Goal: Answer question/provide support: Share knowledge or assist other users

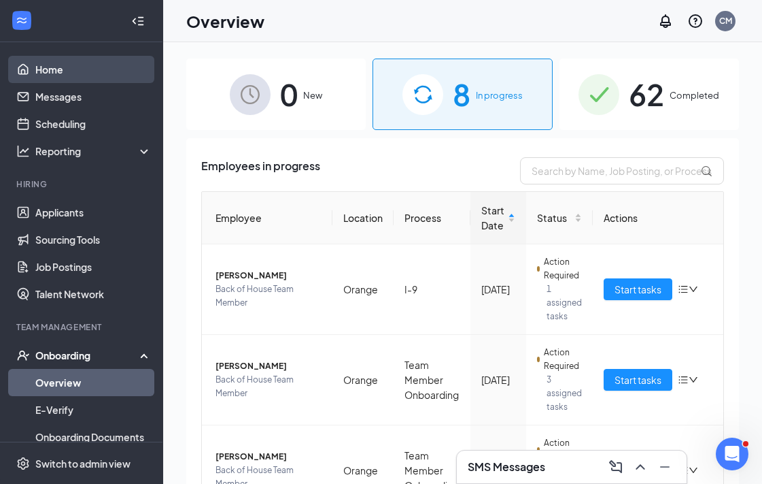
click at [78, 71] on link "Home" at bounding box center [93, 69] width 116 height 27
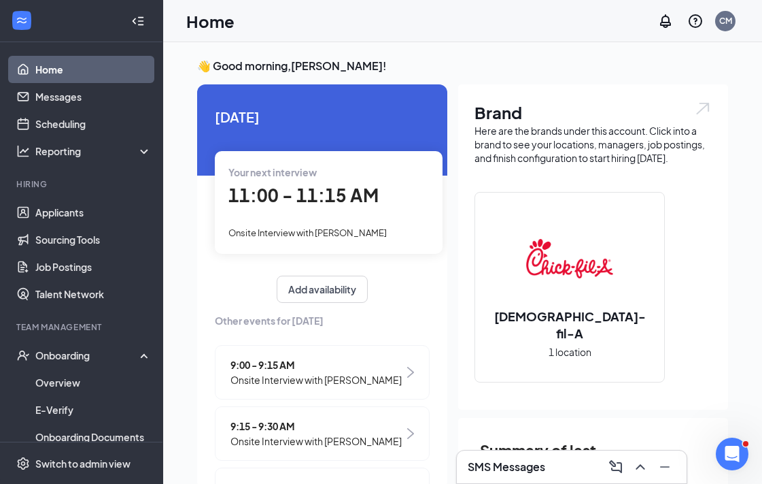
click at [103, 63] on link "Home" at bounding box center [93, 69] width 116 height 27
click at [84, 75] on link "Home" at bounding box center [93, 69] width 116 height 27
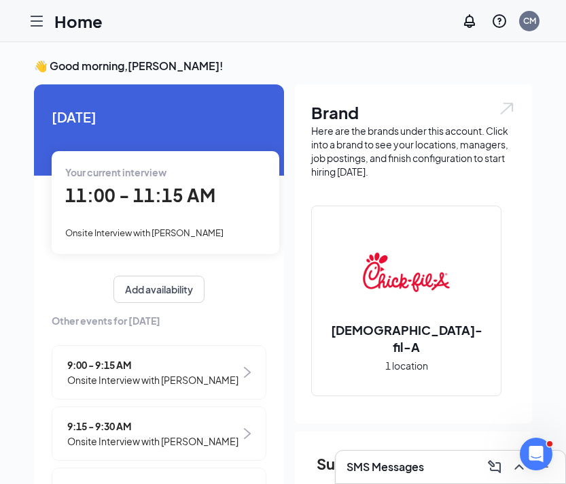
click at [187, 201] on span "11:00 - 11:15 AM" at bounding box center [140, 195] width 150 height 22
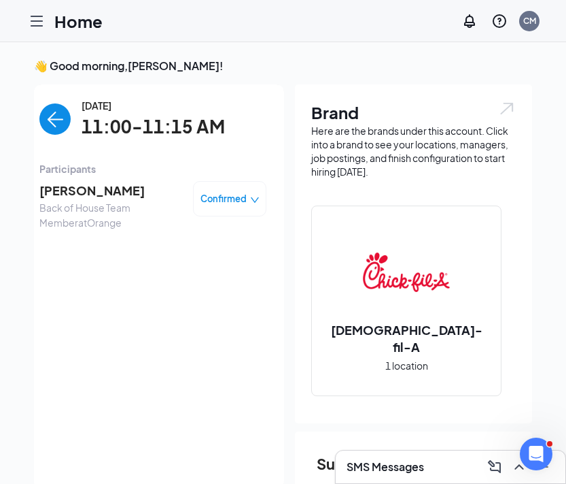
scroll to position [5, 0]
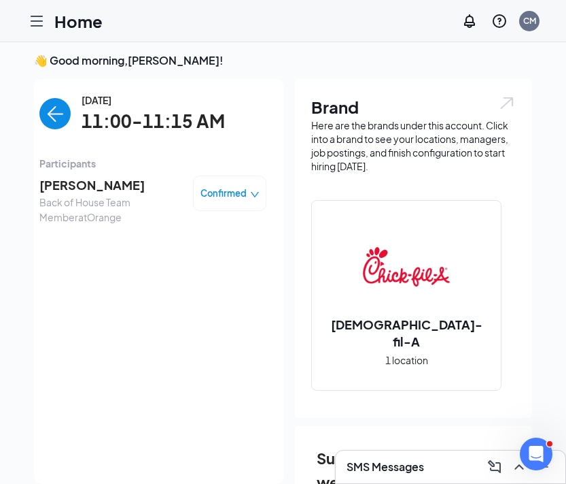
click at [78, 184] on span "[PERSON_NAME]" at bounding box center [110, 184] width 143 height 19
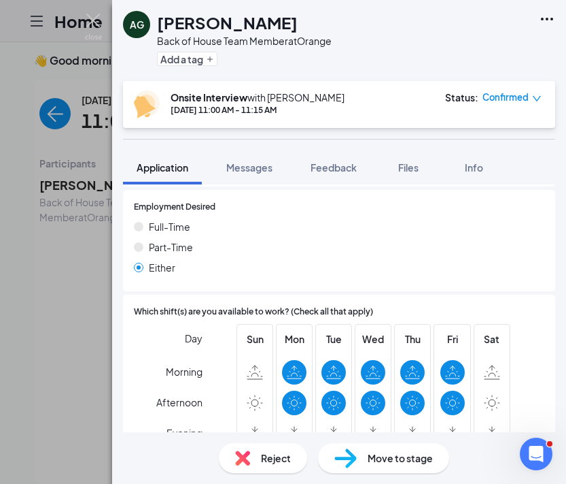
scroll to position [694, 0]
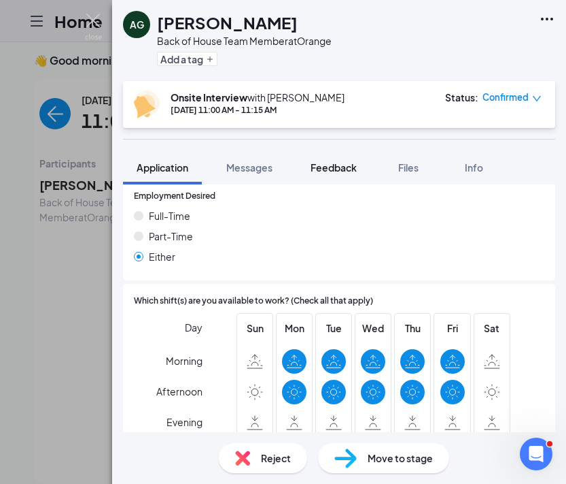
click at [330, 165] on span "Feedback" at bounding box center [334, 167] width 46 height 12
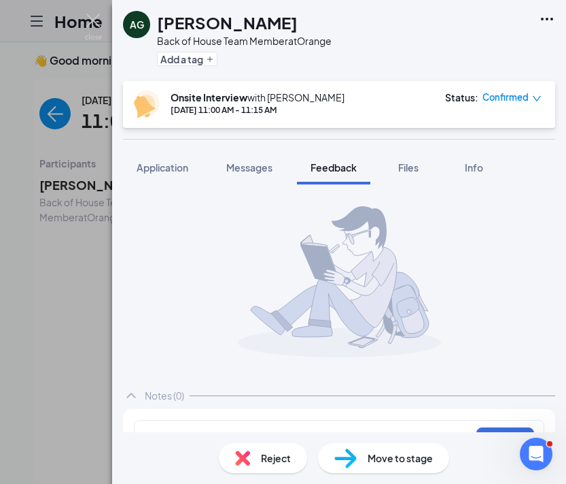
scroll to position [35, 0]
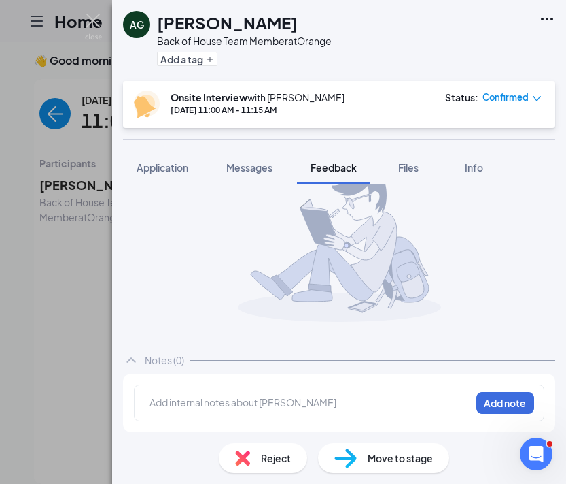
click at [318, 398] on div at bounding box center [310, 402] width 320 height 14
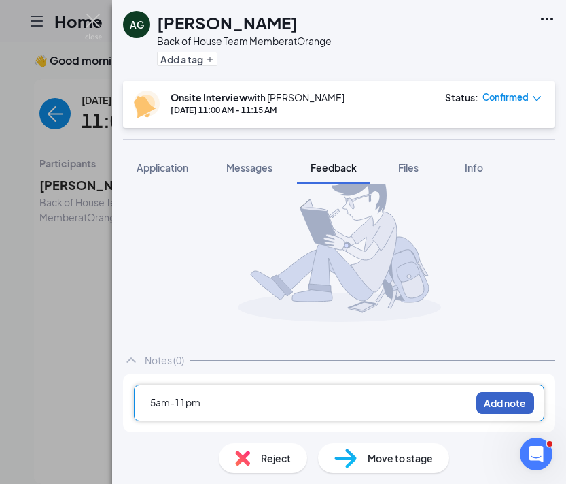
click at [500, 398] on button "Add note" at bounding box center [506, 403] width 58 height 22
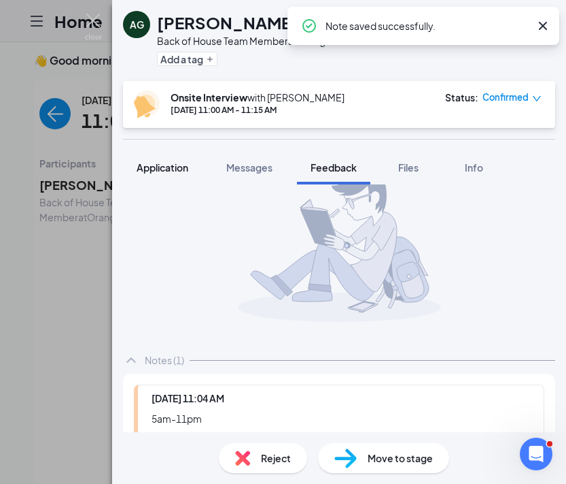
click at [160, 158] on button "Application" at bounding box center [162, 167] width 79 height 34
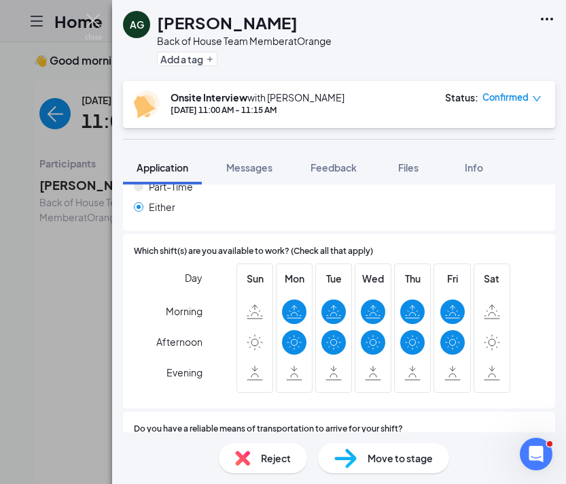
scroll to position [745, 0]
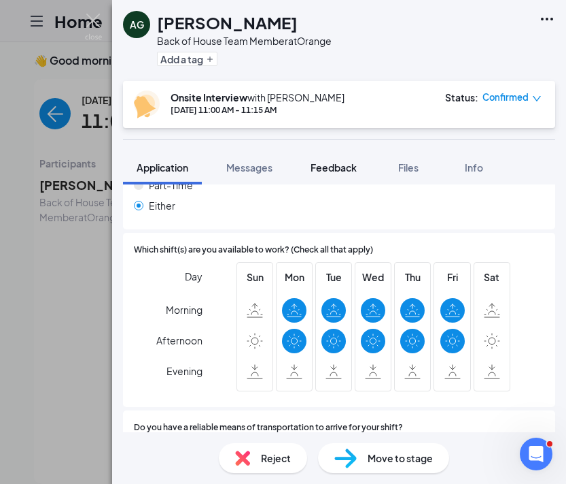
click at [343, 163] on span "Feedback" at bounding box center [334, 167] width 46 height 12
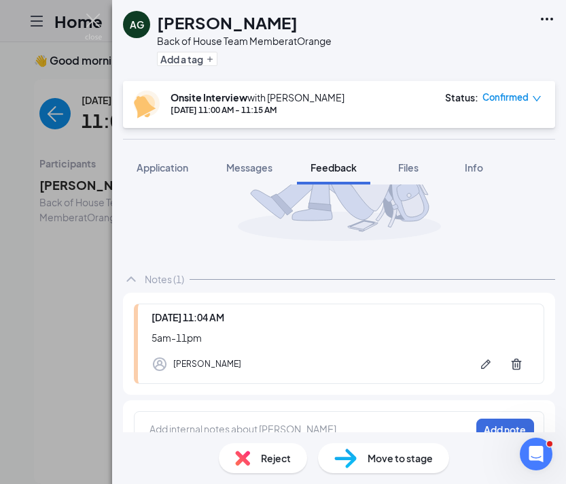
scroll to position [135, 0]
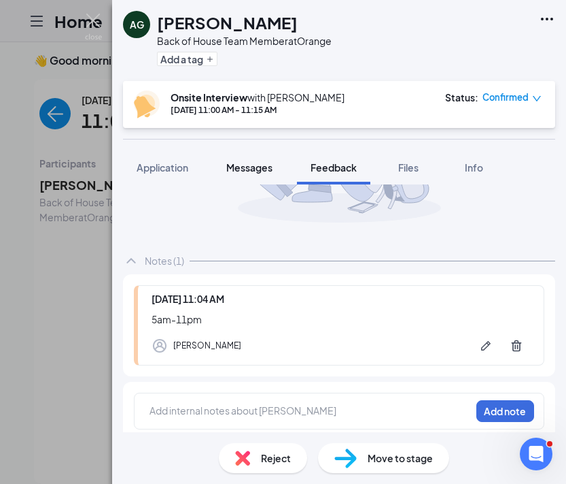
click at [244, 172] on span "Messages" at bounding box center [249, 167] width 46 height 12
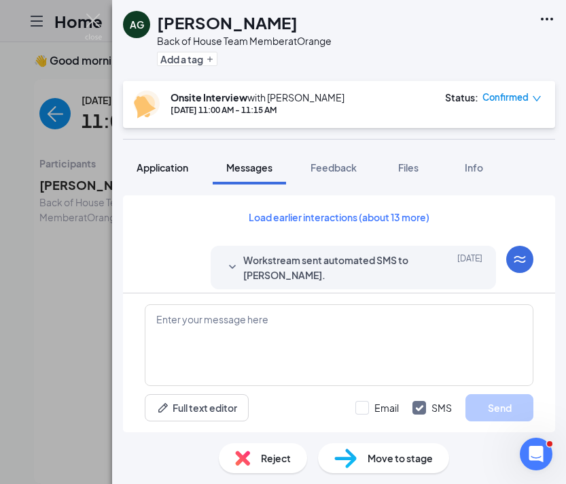
scroll to position [36, 0]
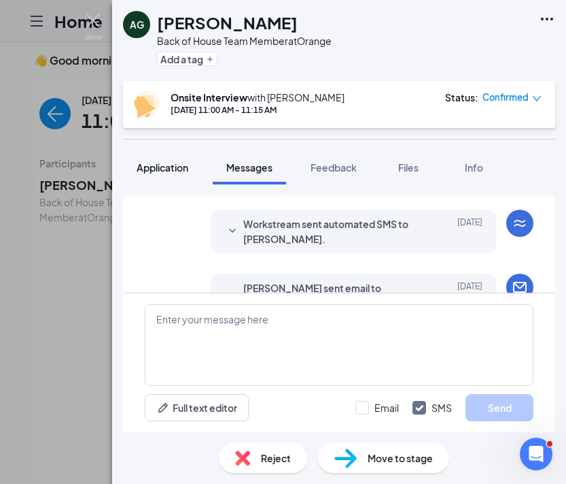
click at [173, 161] on span "Application" at bounding box center [163, 167] width 52 height 12
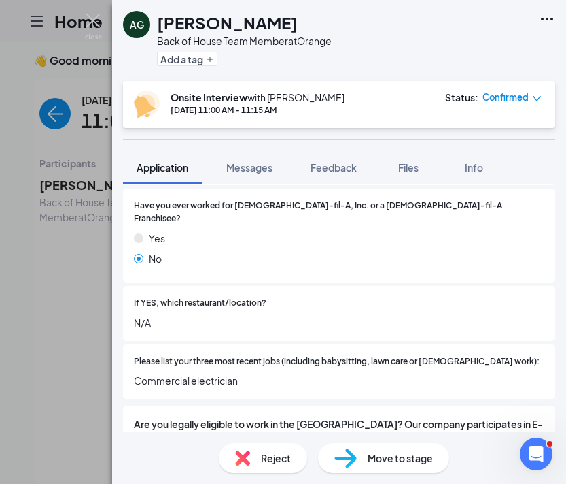
scroll to position [284, 0]
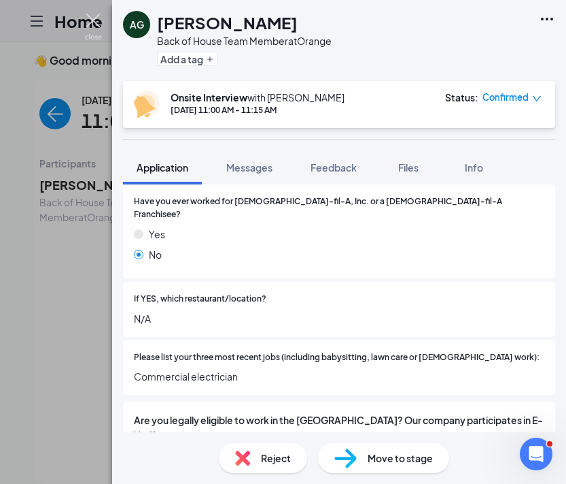
click at [97, 27] on img at bounding box center [93, 27] width 17 height 27
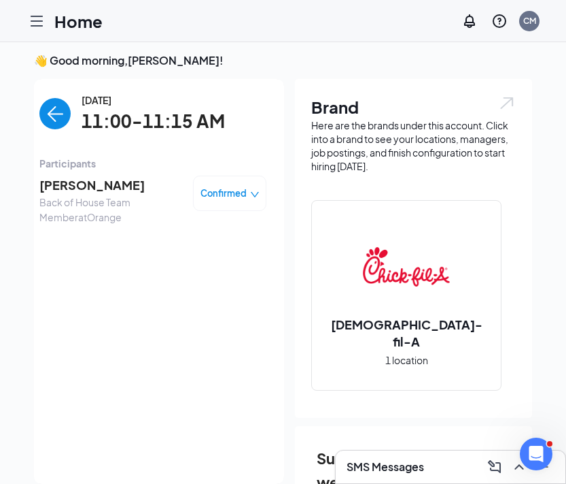
click at [60, 117] on img "back-button" at bounding box center [54, 113] width 31 height 31
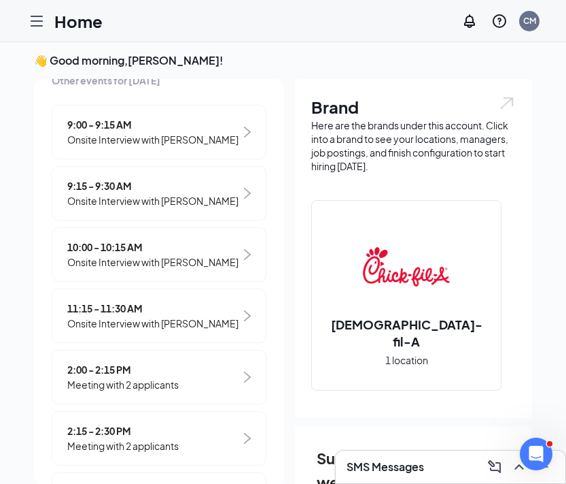
scroll to position [235, 0]
click at [222, 289] on div "11:15 - 11:30 AM Onsite Interview with [PERSON_NAME]" at bounding box center [159, 315] width 215 height 54
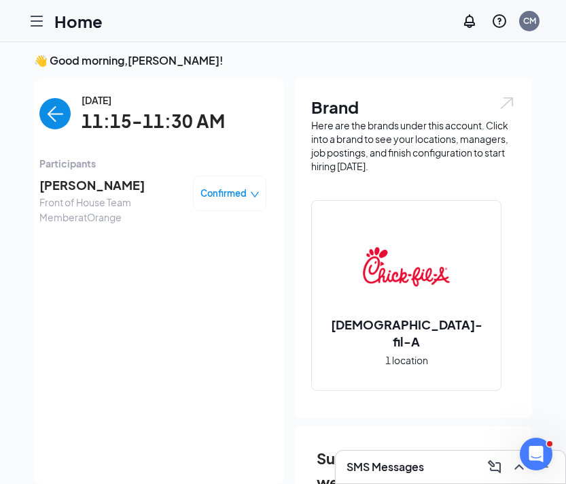
click at [120, 187] on span "[PERSON_NAME]" at bounding box center [110, 184] width 143 height 19
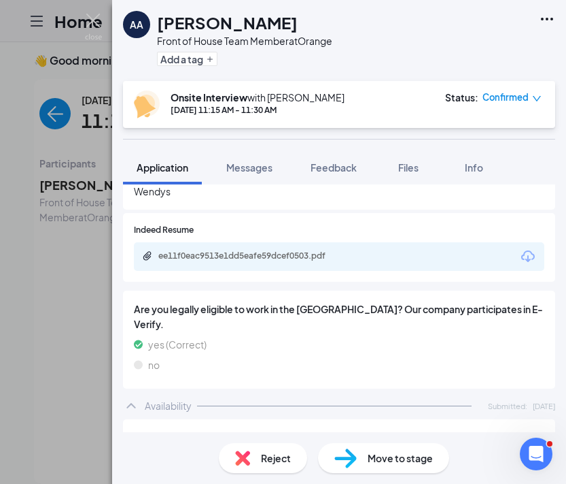
scroll to position [574, 0]
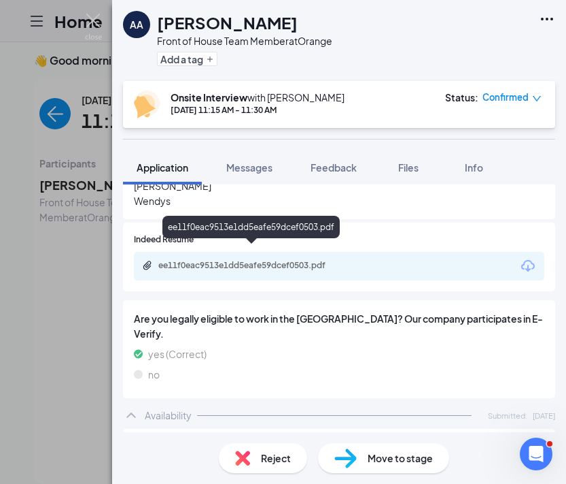
click at [333, 260] on div "ee11f0eac9513e1dd5eafe59dcef0503.pdf" at bounding box center [253, 265] width 190 height 11
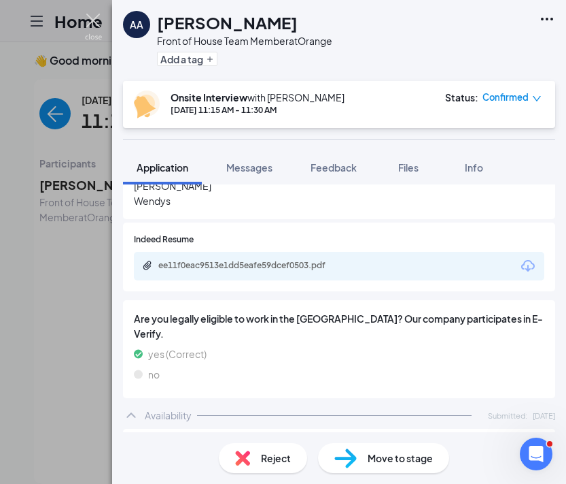
click at [94, 18] on img at bounding box center [93, 27] width 17 height 27
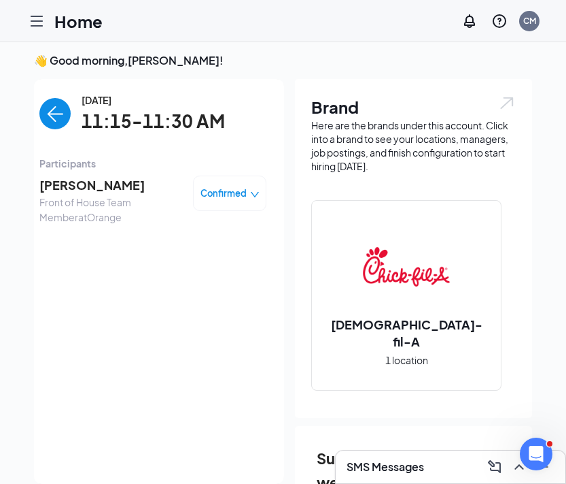
click at [49, 118] on img "back-button" at bounding box center [54, 113] width 31 height 31
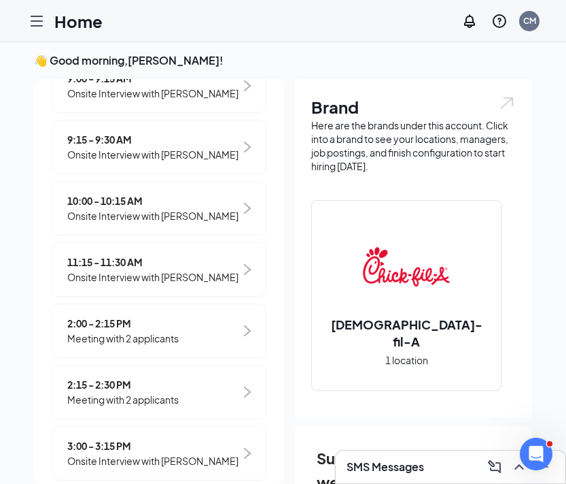
scroll to position [282, 0]
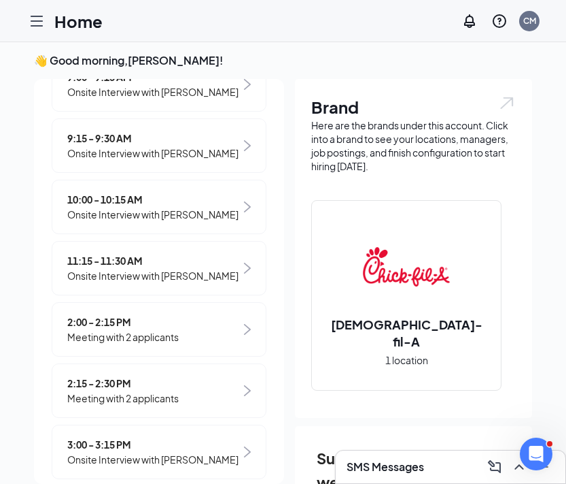
click at [163, 256] on span "11:15 - 11:30 AM" at bounding box center [152, 260] width 171 height 15
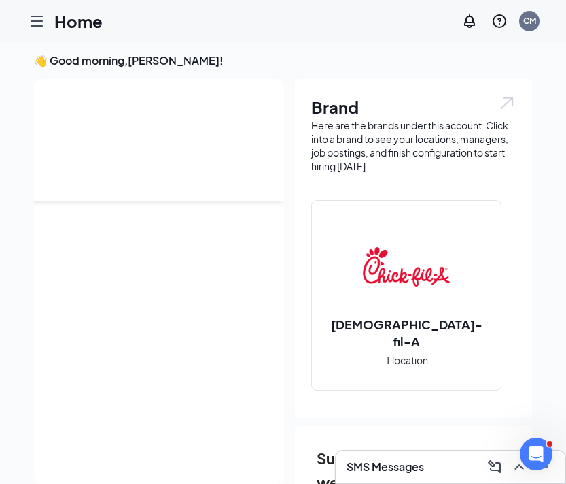
scroll to position [0, 0]
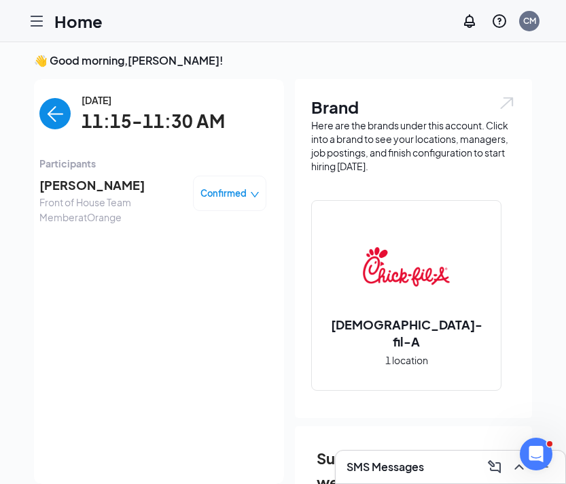
click at [110, 184] on span "[PERSON_NAME]" at bounding box center [110, 184] width 143 height 19
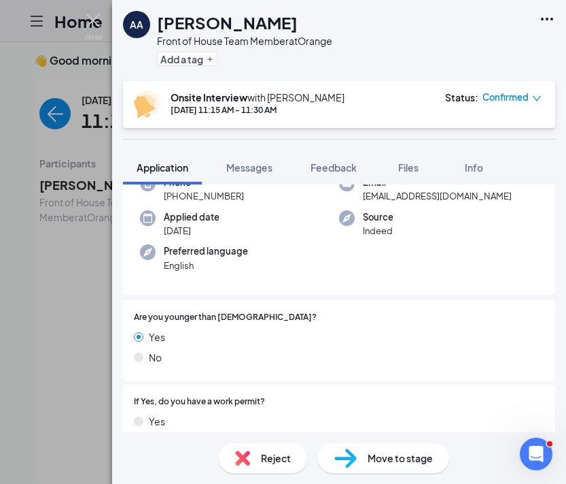
scroll to position [87, 0]
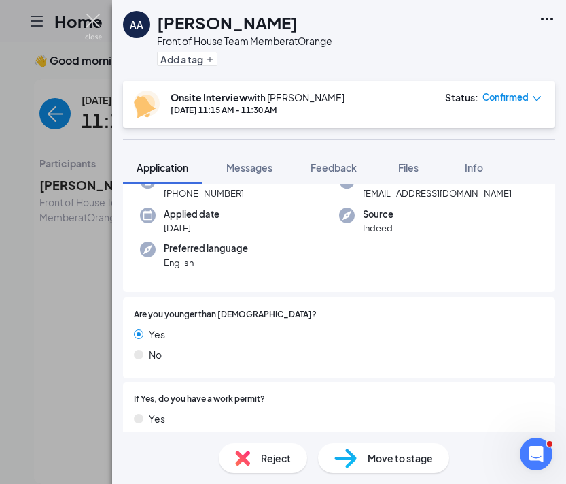
click at [93, 23] on img at bounding box center [93, 27] width 17 height 27
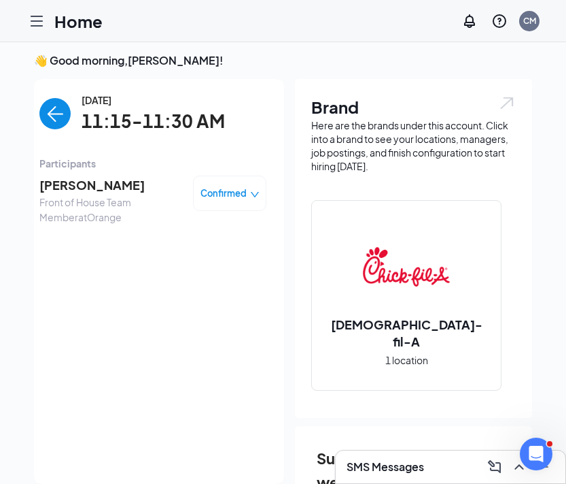
click at [92, 188] on span "[PERSON_NAME]" at bounding box center [110, 184] width 143 height 19
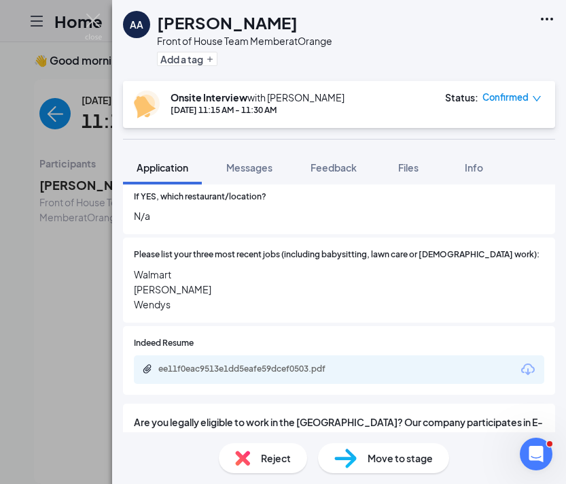
scroll to position [487, 0]
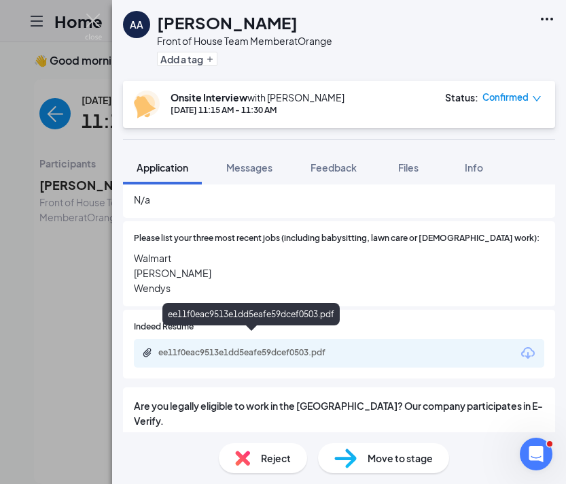
click at [290, 347] on div "ee11f0eac9513e1dd5eafe59dcef0503.pdf" at bounding box center [253, 352] width 190 height 11
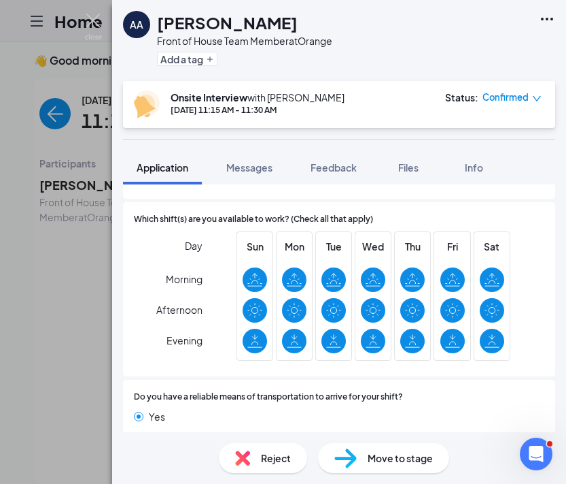
scroll to position [966, 0]
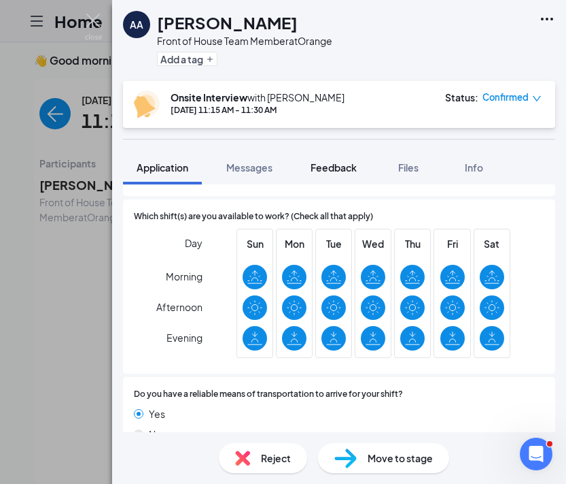
click at [339, 168] on span "Feedback" at bounding box center [334, 167] width 46 height 12
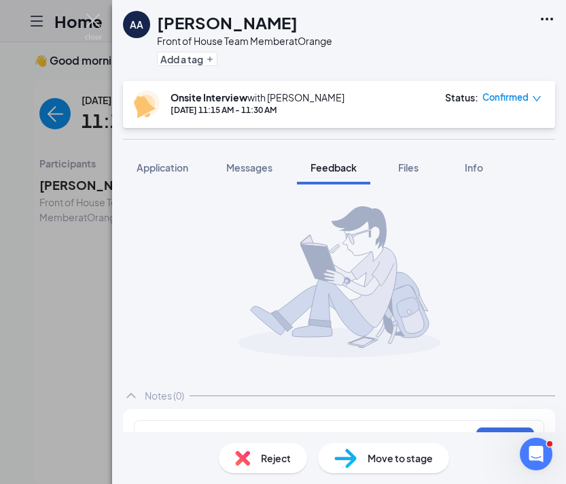
scroll to position [35, 0]
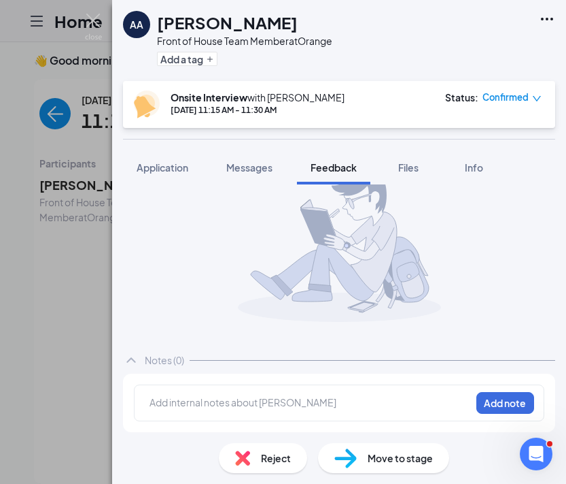
click at [349, 401] on div at bounding box center [310, 402] width 320 height 14
click at [496, 413] on button "Add note" at bounding box center [506, 403] width 58 height 22
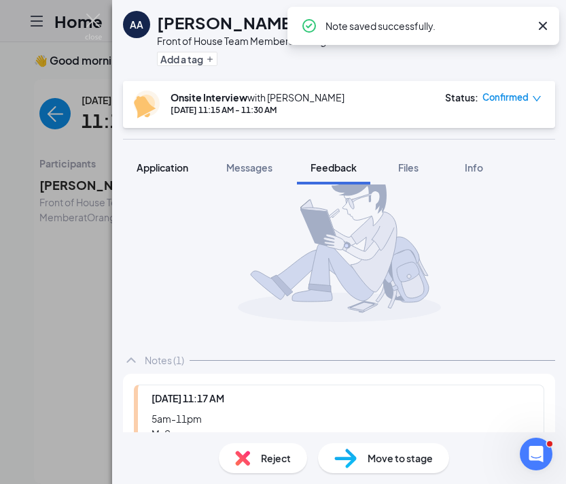
click at [175, 159] on button "Application" at bounding box center [162, 167] width 79 height 34
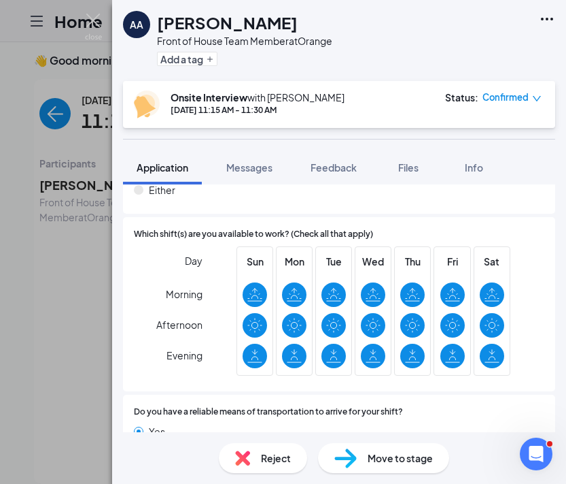
scroll to position [968, 0]
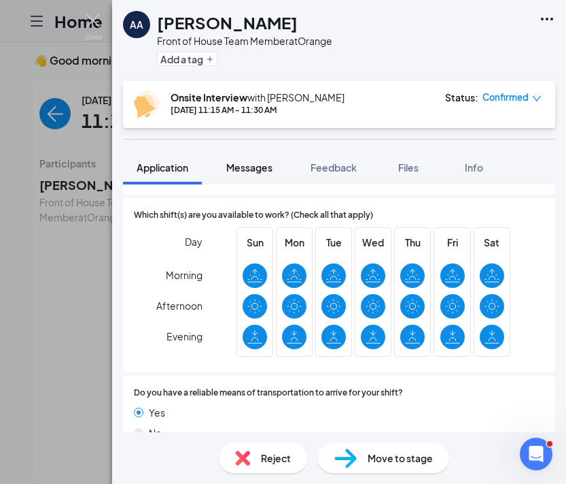
click at [252, 168] on span "Messages" at bounding box center [249, 167] width 46 height 12
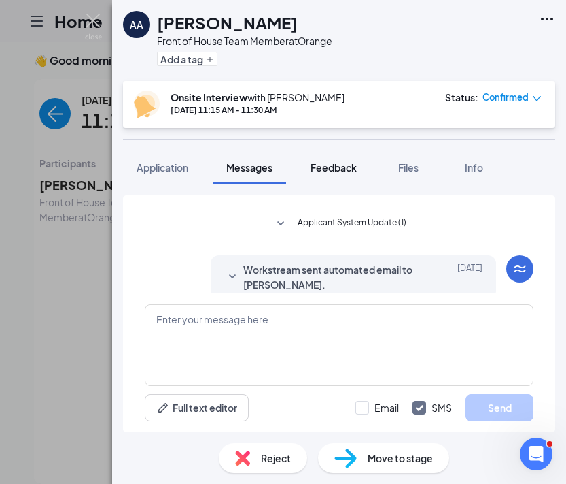
scroll to position [503, 0]
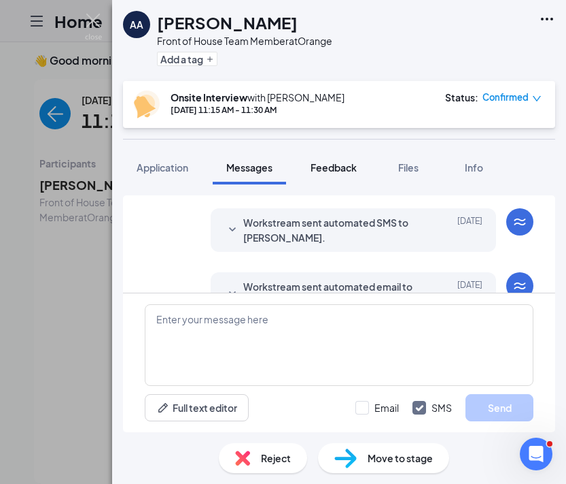
click at [343, 165] on span "Feedback" at bounding box center [334, 167] width 46 height 12
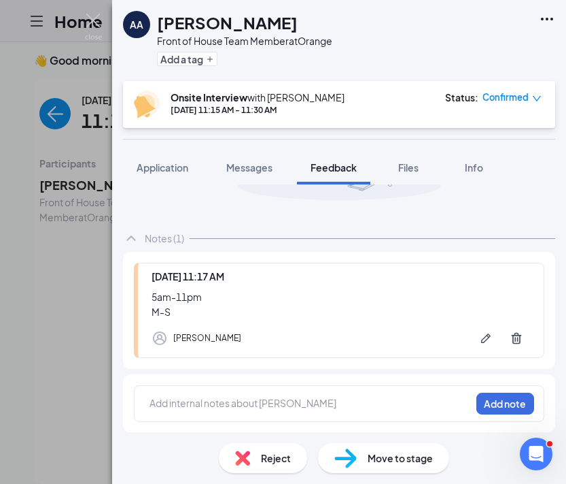
scroll to position [158, 0]
click at [177, 172] on span "Application" at bounding box center [163, 167] width 52 height 12
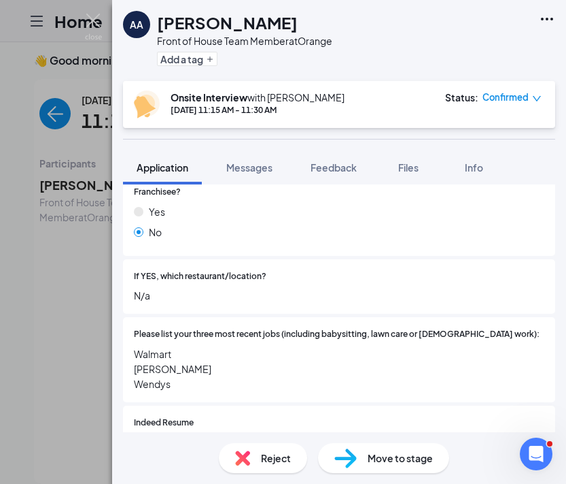
scroll to position [394, 0]
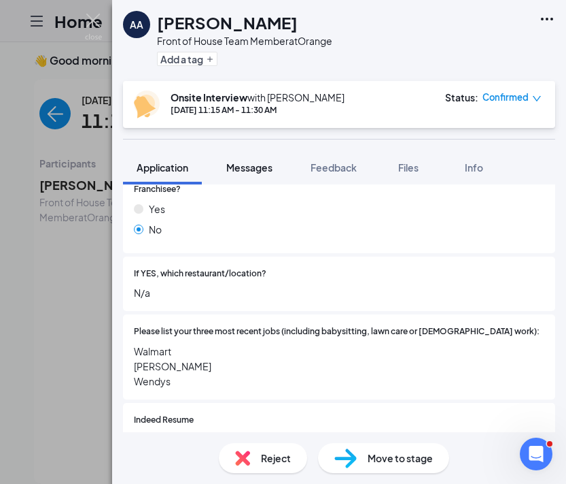
click at [268, 167] on span "Messages" at bounding box center [249, 167] width 46 height 12
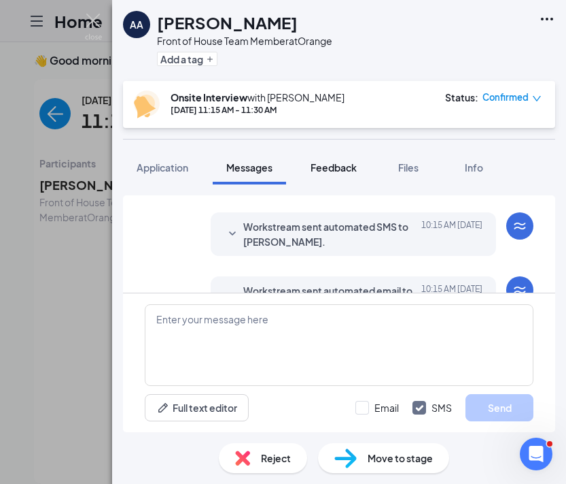
scroll to position [654, 0]
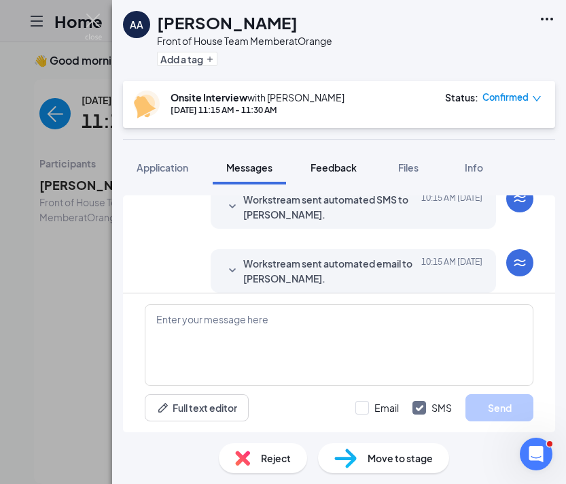
click at [337, 165] on span "Feedback" at bounding box center [334, 167] width 46 height 12
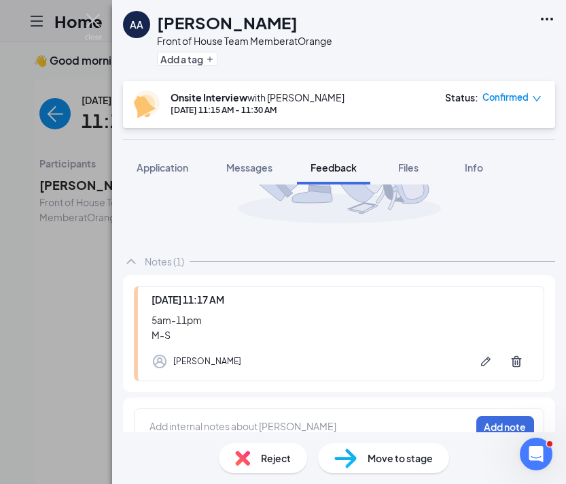
scroll to position [158, 0]
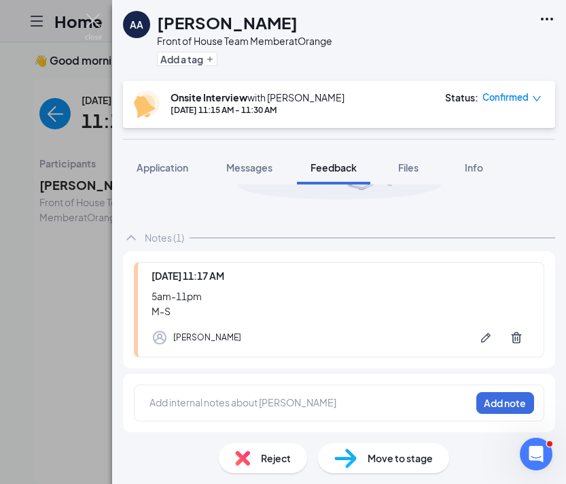
click at [309, 401] on div at bounding box center [310, 402] width 320 height 14
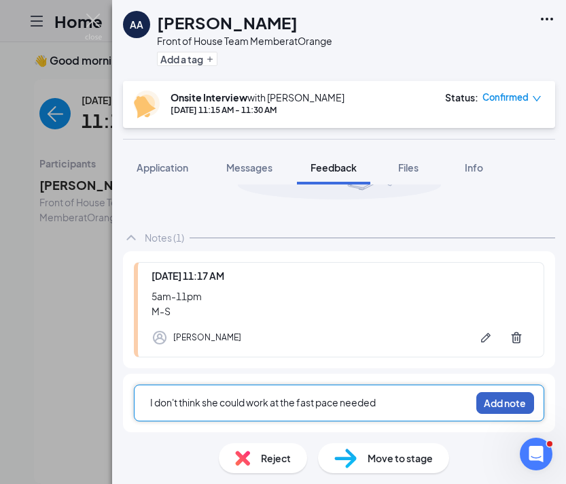
click at [504, 403] on button "Add note" at bounding box center [506, 403] width 58 height 22
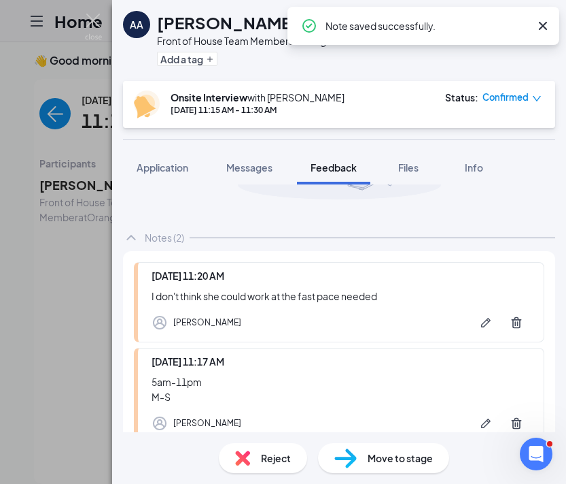
click at [95, 12] on div "AA [PERSON_NAME] Front of House Team Member at Orange Add a tag Onsite Intervie…" at bounding box center [283, 242] width 566 height 484
